Goal: Task Accomplishment & Management: Manage account settings

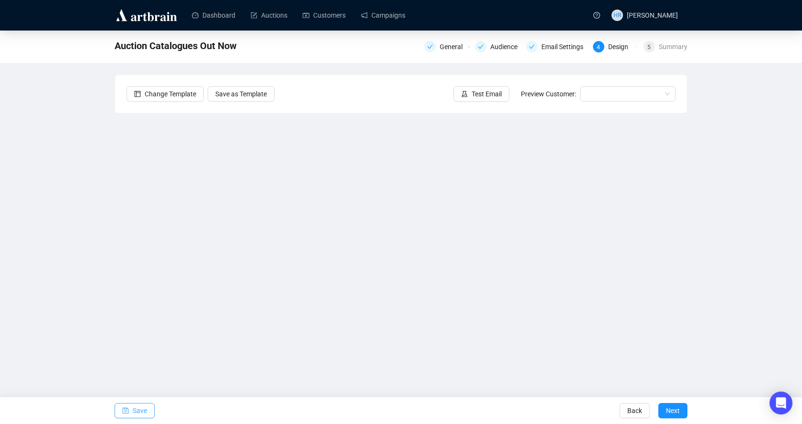
click at [140, 407] on span "Save" at bounding box center [140, 410] width 14 height 27
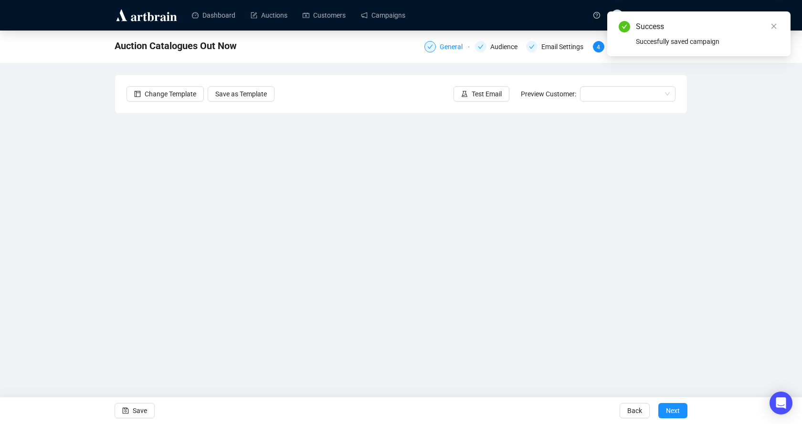
click at [457, 45] on div "General" at bounding box center [453, 46] width 29 height 11
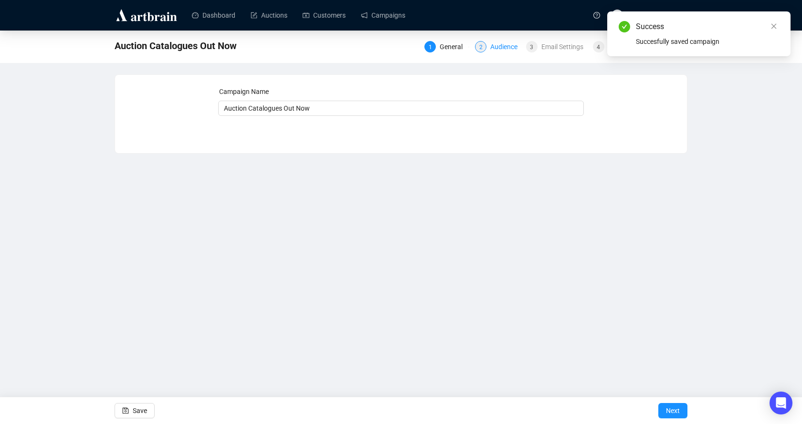
click at [496, 42] on div "Audience" at bounding box center [506, 46] width 33 height 11
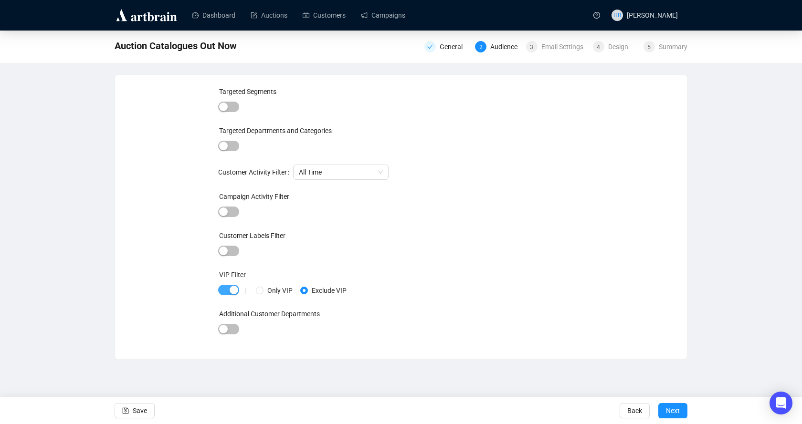
click at [225, 292] on span "button" at bounding box center [228, 290] width 21 height 10
click at [563, 46] on div "Email Settings" at bounding box center [565, 46] width 48 height 11
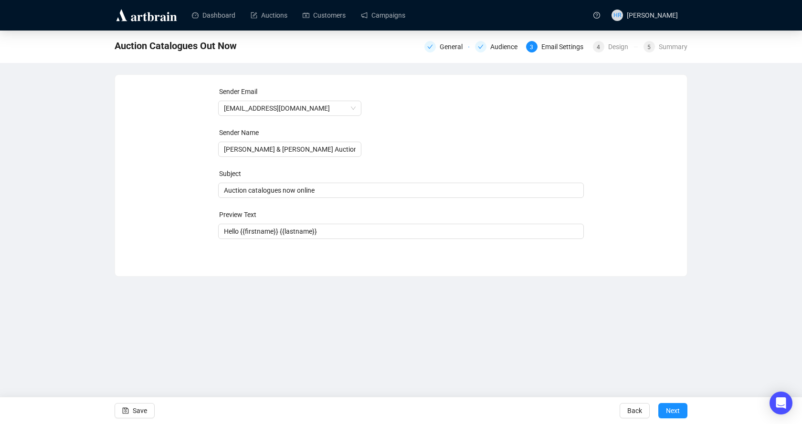
click at [642, 54] on div "Auction Catalogues Out Now General Audience 3 Email Settings 4 Design 5 Summary" at bounding box center [401, 45] width 573 height 19
click at [660, 52] on div "Summary" at bounding box center [672, 46] width 29 height 11
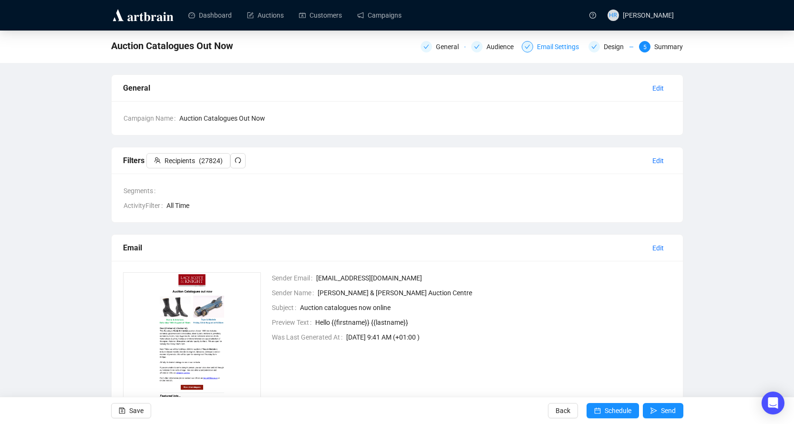
click at [541, 47] on div "Email Settings" at bounding box center [561, 46] width 48 height 11
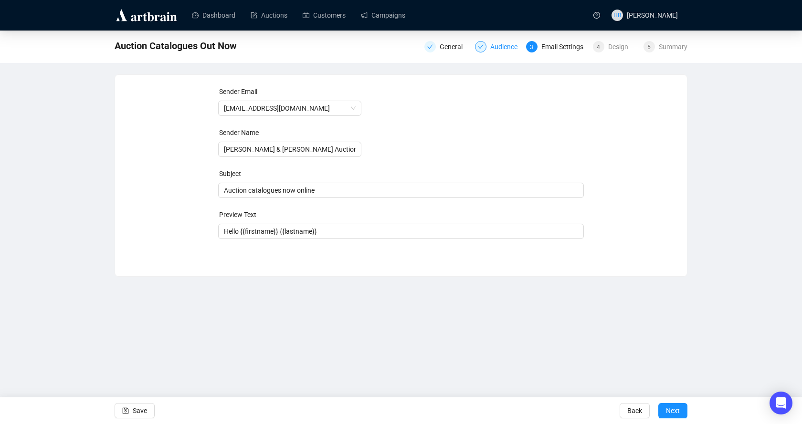
click at [492, 51] on div "Audience" at bounding box center [506, 46] width 33 height 11
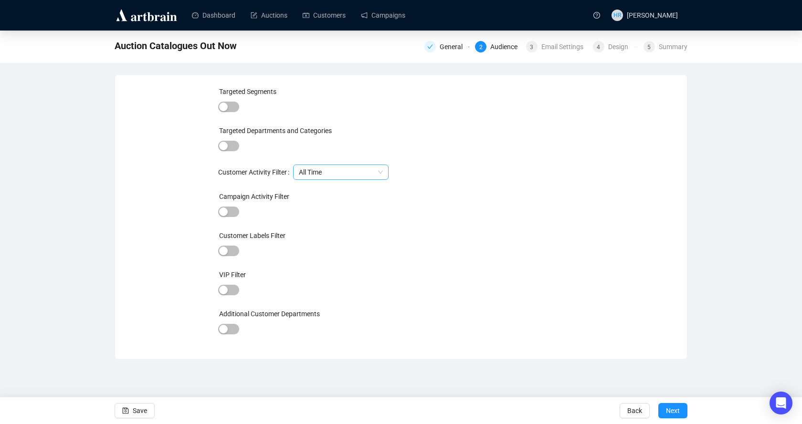
click at [332, 172] on span "All Time" at bounding box center [341, 172] width 84 height 14
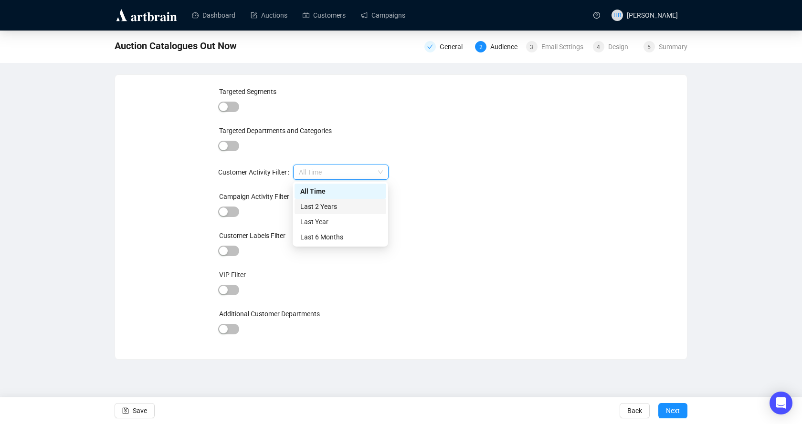
click at [334, 209] on div "Last 2 Years" at bounding box center [340, 206] width 80 height 10
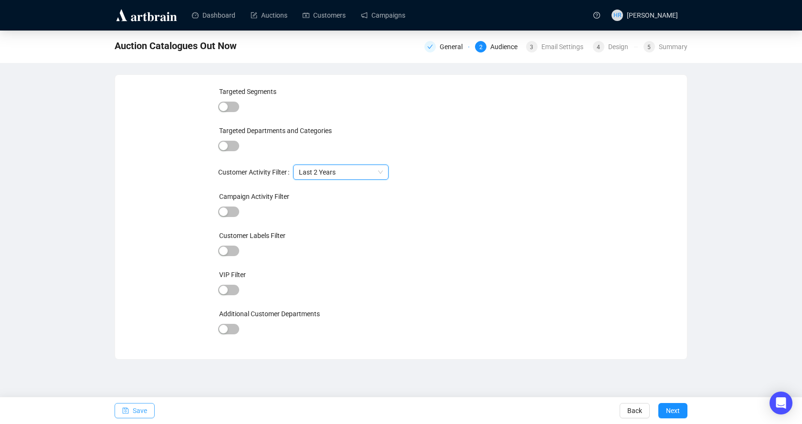
click at [142, 409] on span "Save" at bounding box center [140, 410] width 14 height 27
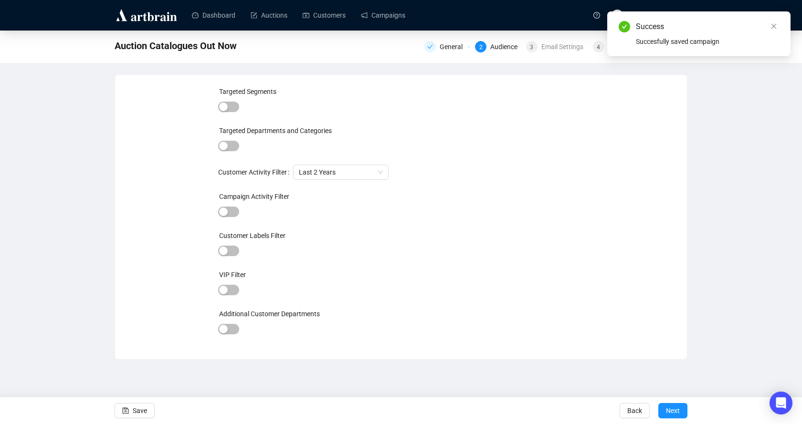
click at [646, 95] on div "Targeted Segments Targeted Departments and Categories Customer Activity Filter …" at bounding box center [400, 216] width 549 height 261
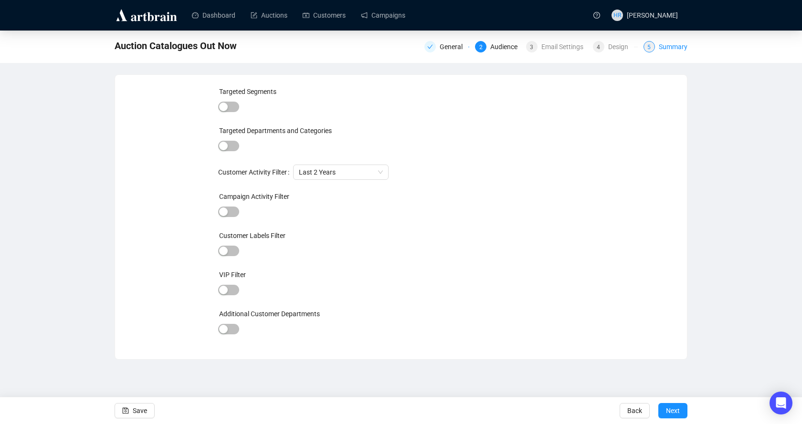
click at [680, 50] on div "Summary" at bounding box center [672, 46] width 29 height 11
